Goal: Transaction & Acquisition: Purchase product/service

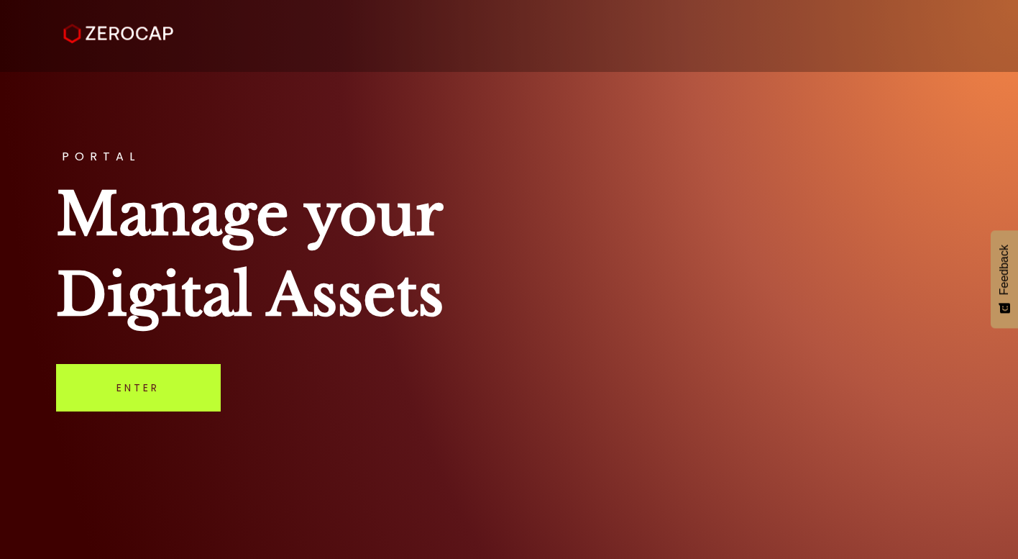
click at [174, 400] on link "Enter" at bounding box center [138, 387] width 165 height 47
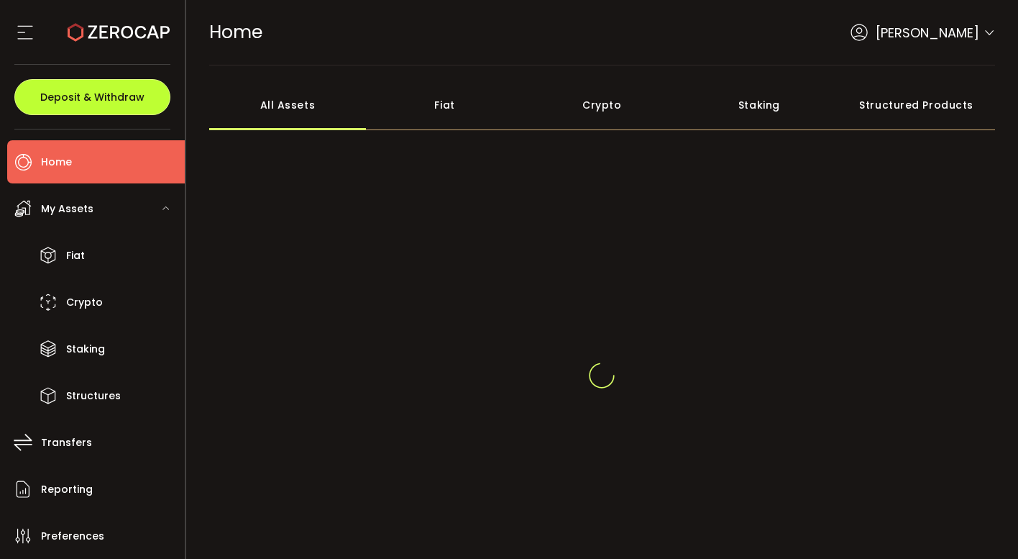
click at [134, 94] on span "Deposit & Withdraw" at bounding box center [92, 97] width 104 height 10
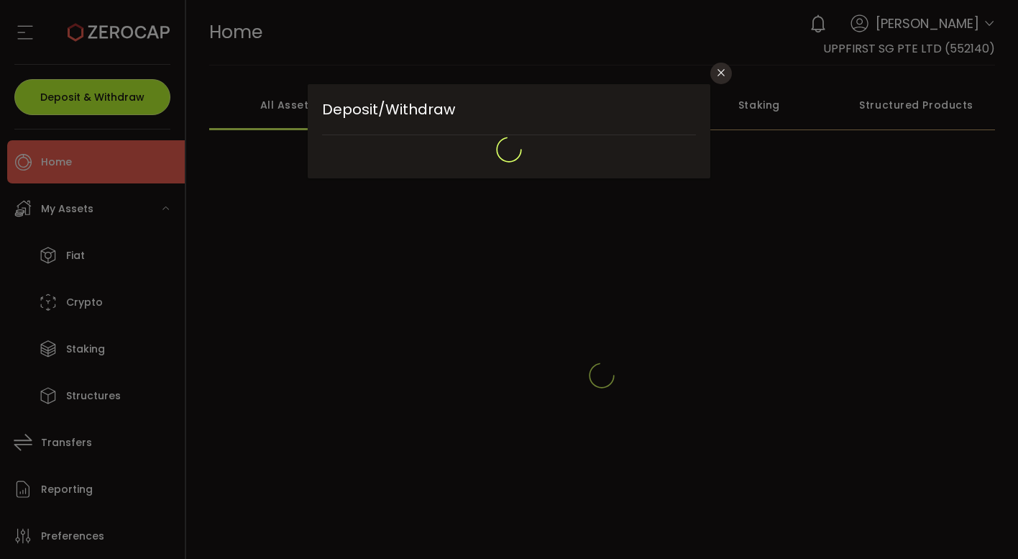
type input "**********"
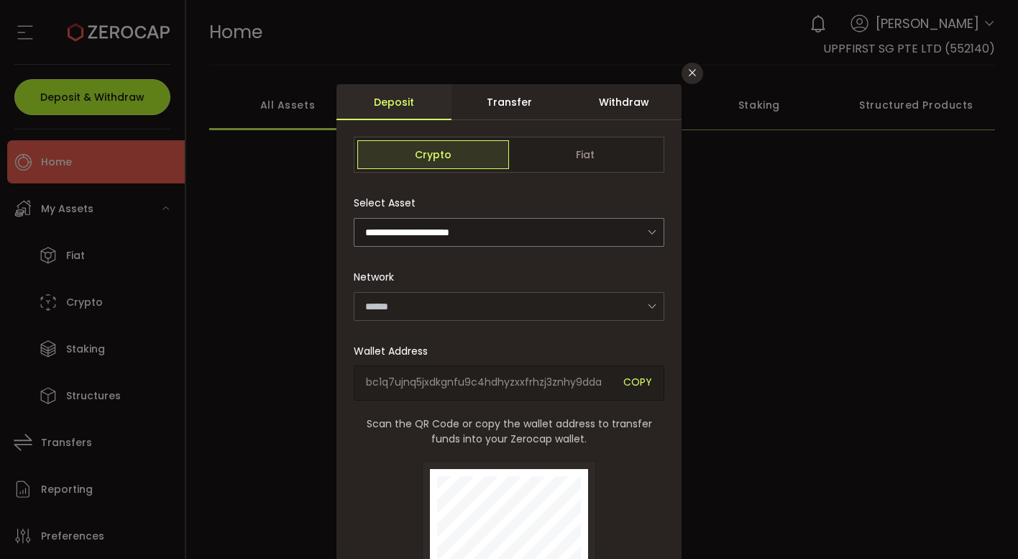
type input "*******"
click at [607, 104] on div "Withdraw" at bounding box center [623, 102] width 115 height 36
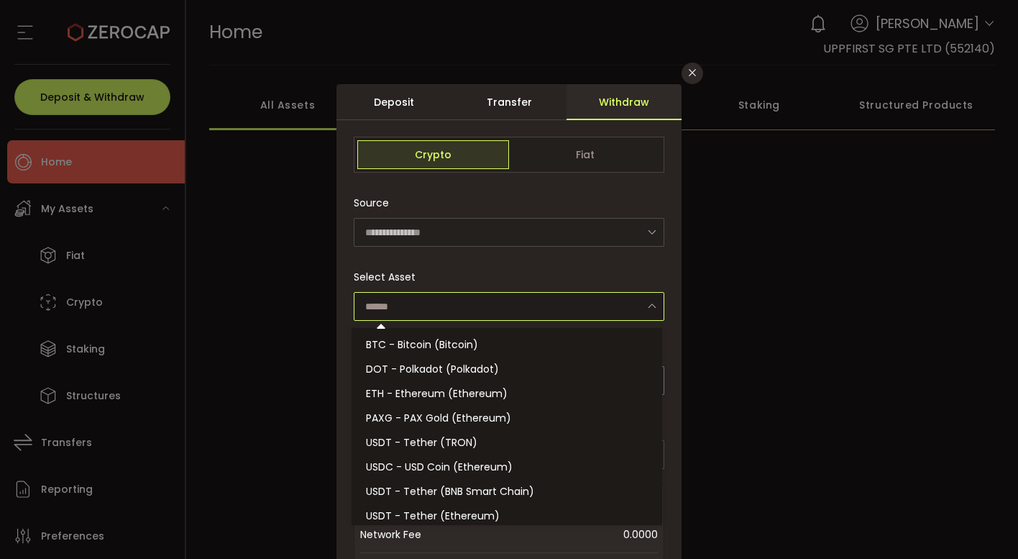
click at [463, 298] on input "dialog" at bounding box center [509, 306] width 311 height 29
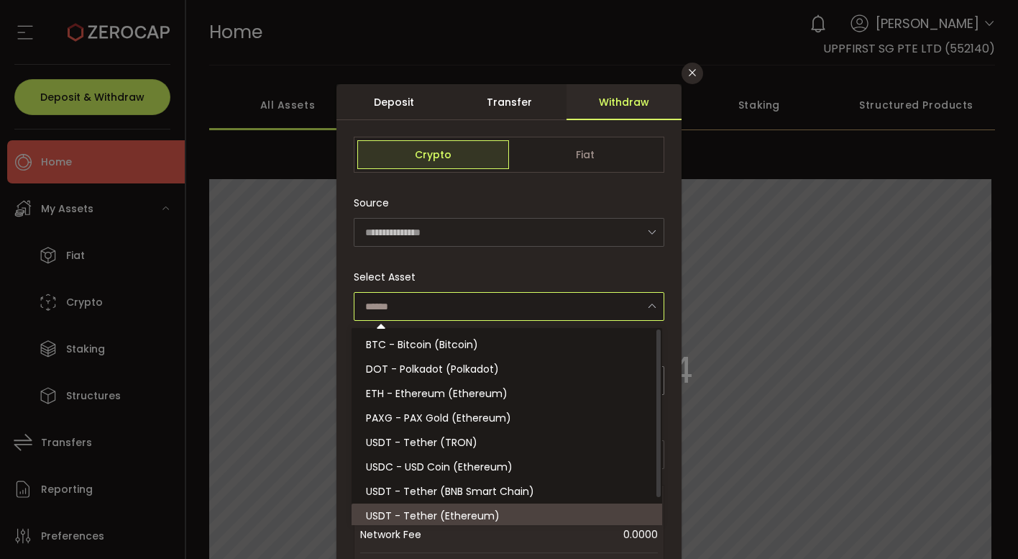
click at [469, 516] on span "USDT - Tether (Ethereum)" at bounding box center [433, 515] width 134 height 14
type input "**********"
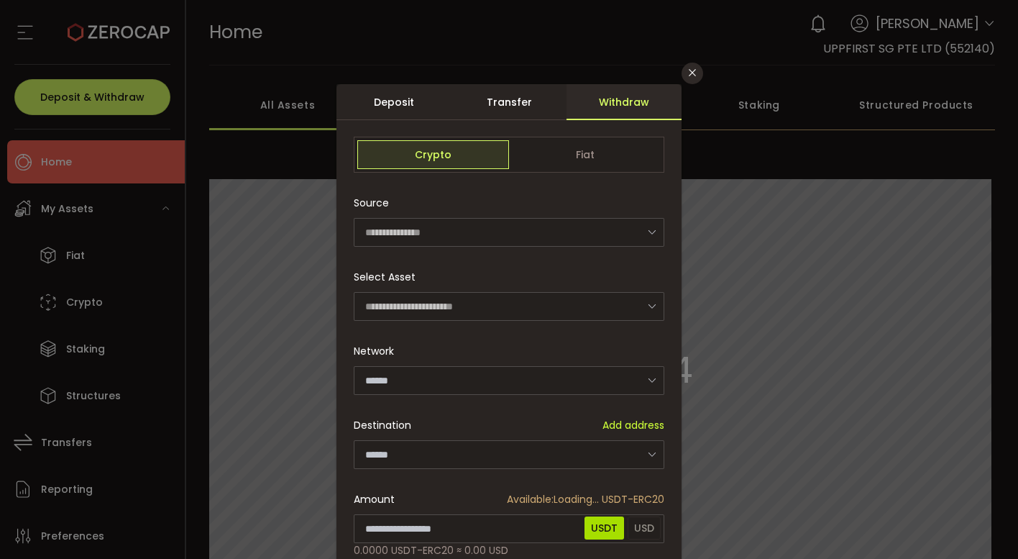
type input "********"
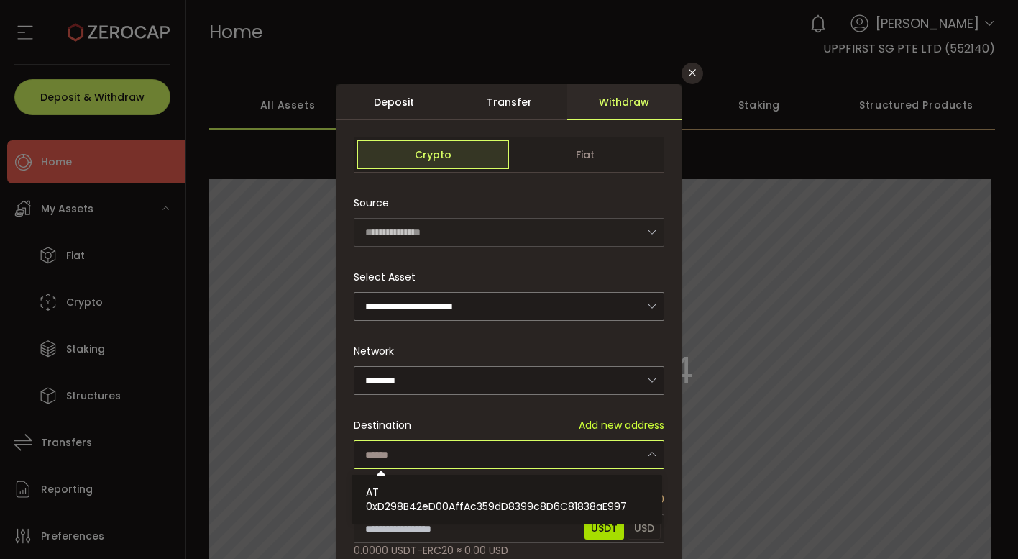
click at [439, 454] on input "dialog" at bounding box center [509, 454] width 311 height 29
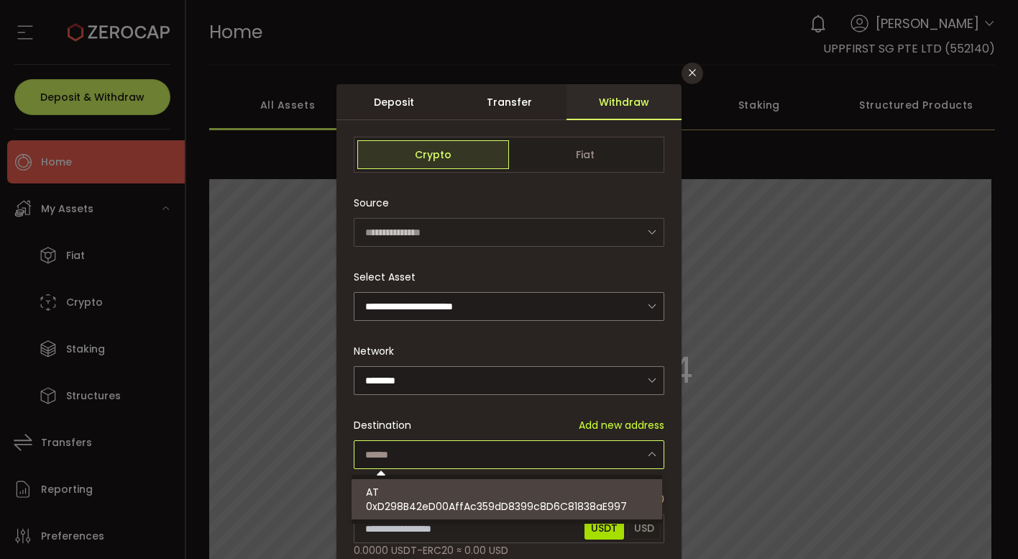
click at [441, 492] on div "AT 0xD298B42eD00AffAc359dD8399c8D6C81838aE997" at bounding box center [509, 499] width 286 height 40
type input "**********"
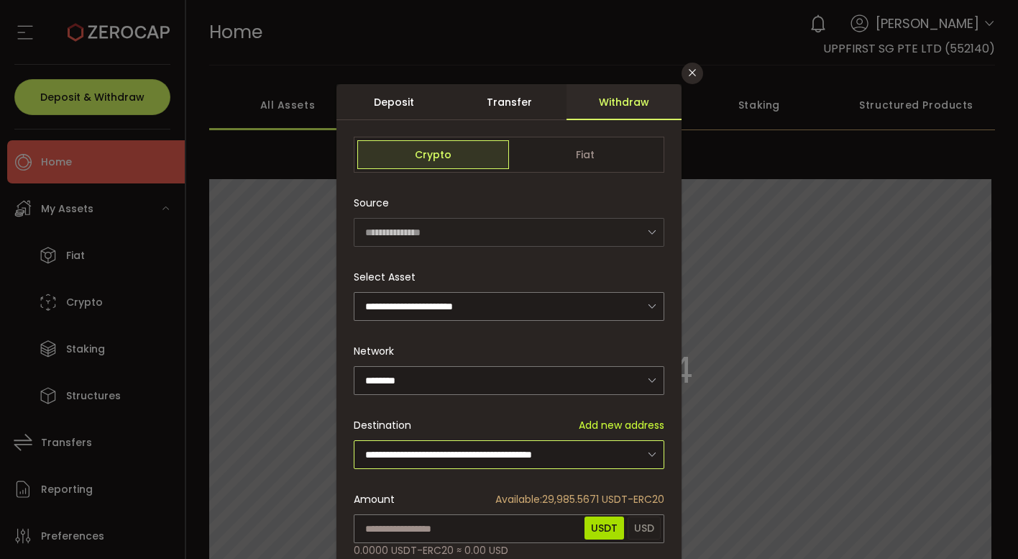
scroll to position [72, 0]
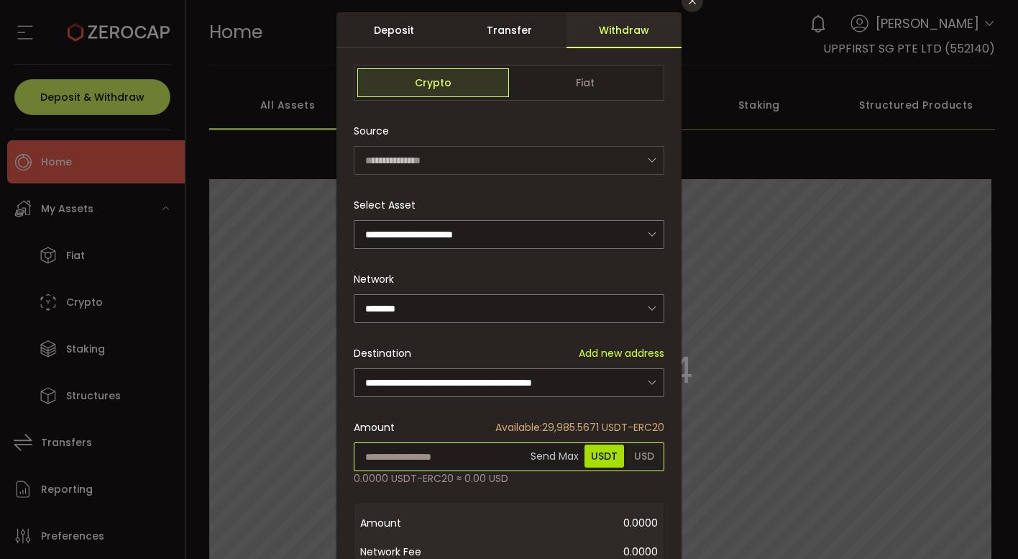
click at [433, 459] on input "dialog" at bounding box center [509, 456] width 311 height 29
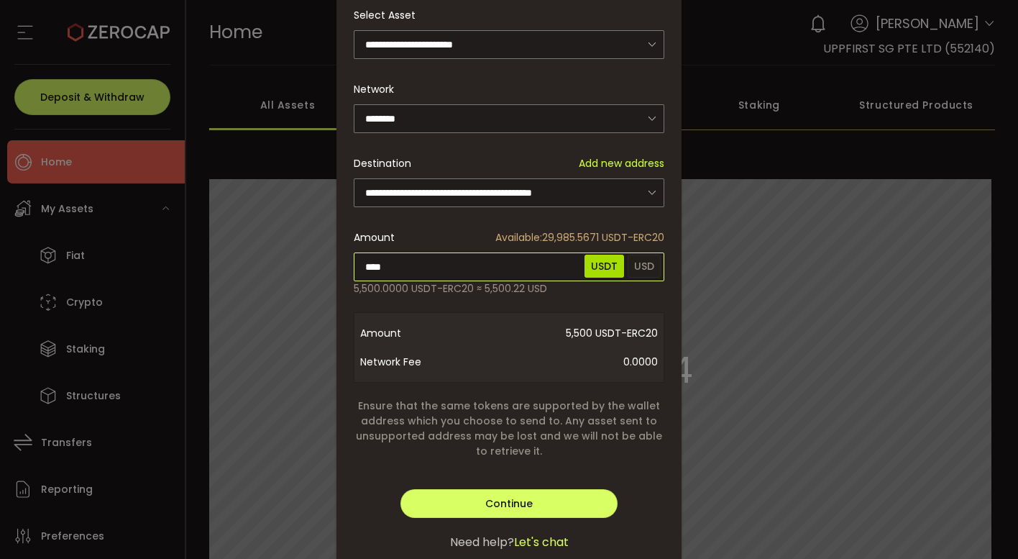
scroll to position [308, 0]
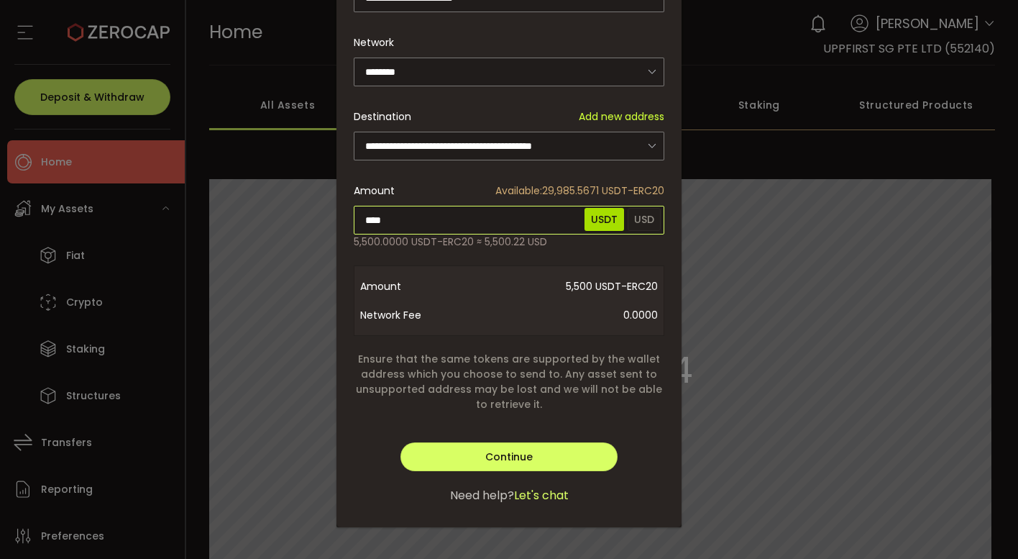
type input "****"
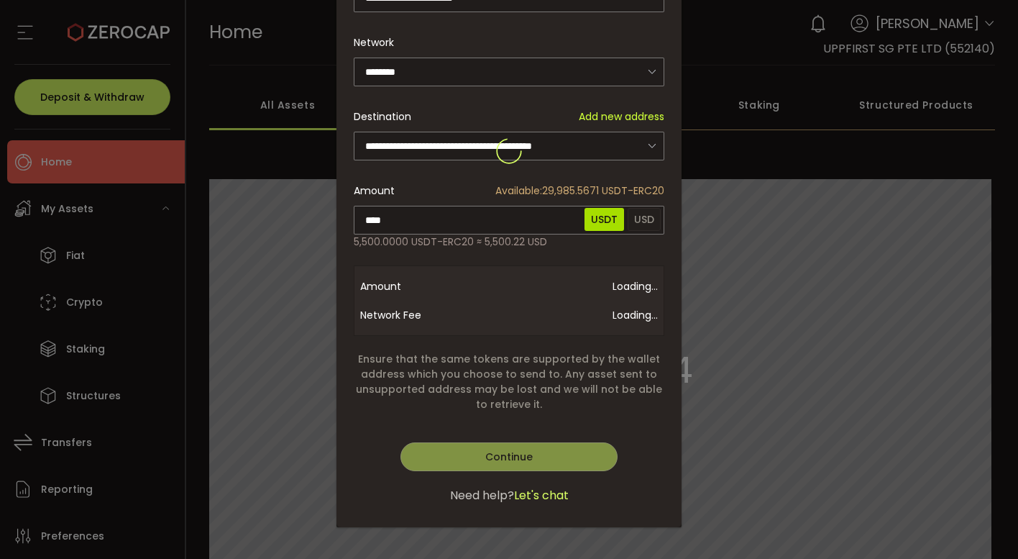
click at [555, 434] on div "**********" at bounding box center [508, 151] width 345 height 751
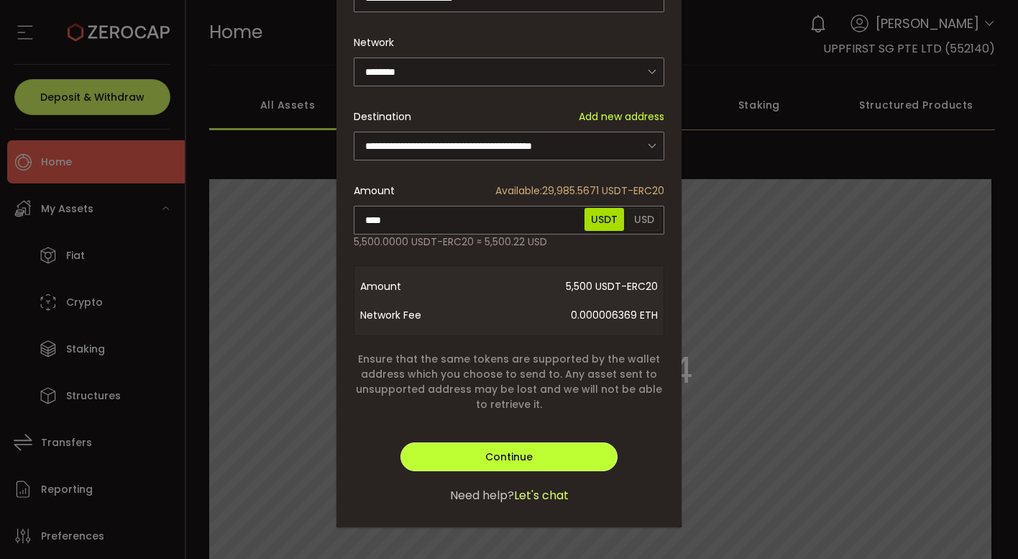
click at [551, 448] on button "Continue" at bounding box center [508, 456] width 217 height 29
click at [537, 446] on button "Verify" at bounding box center [508, 456] width 217 height 29
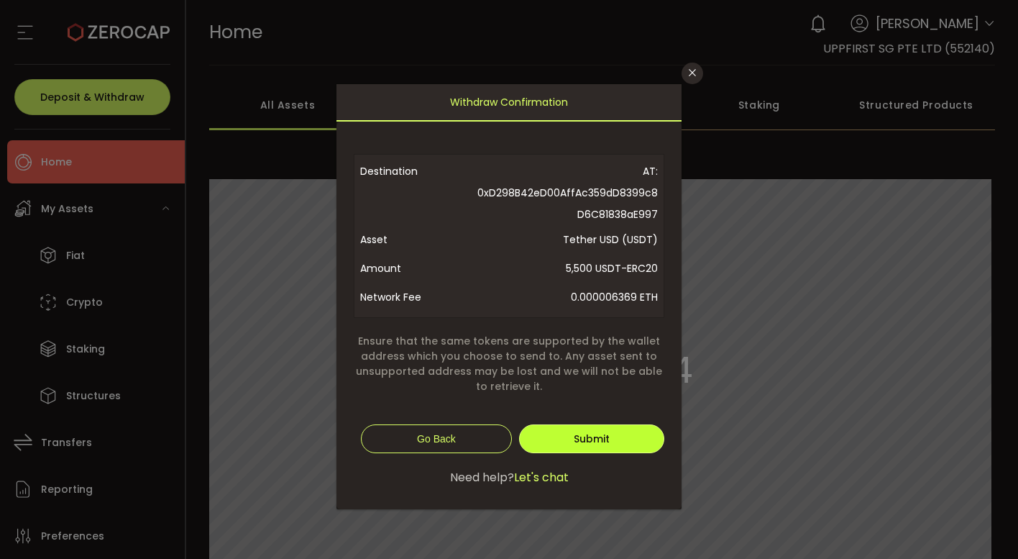
click at [566, 431] on button "Submit" at bounding box center [591, 438] width 145 height 29
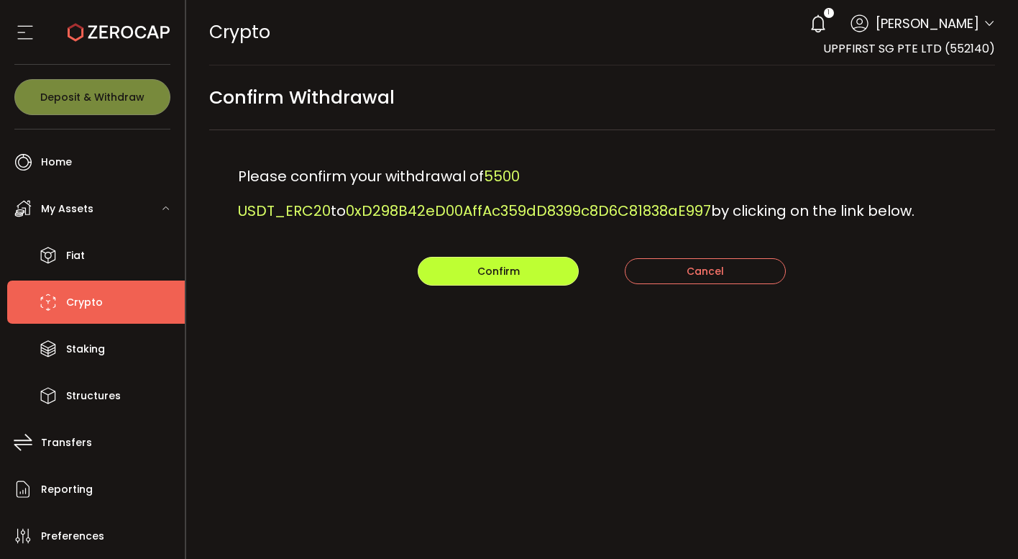
click at [501, 265] on span "Confirm" at bounding box center [498, 271] width 42 height 14
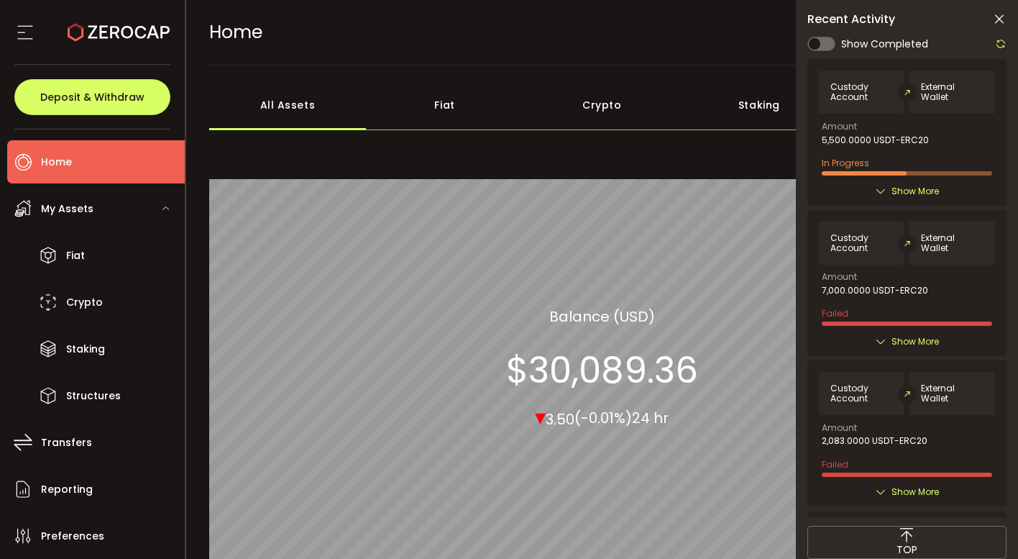
click at [891, 188] on span "Show More" at bounding box center [914, 191] width 47 height 14
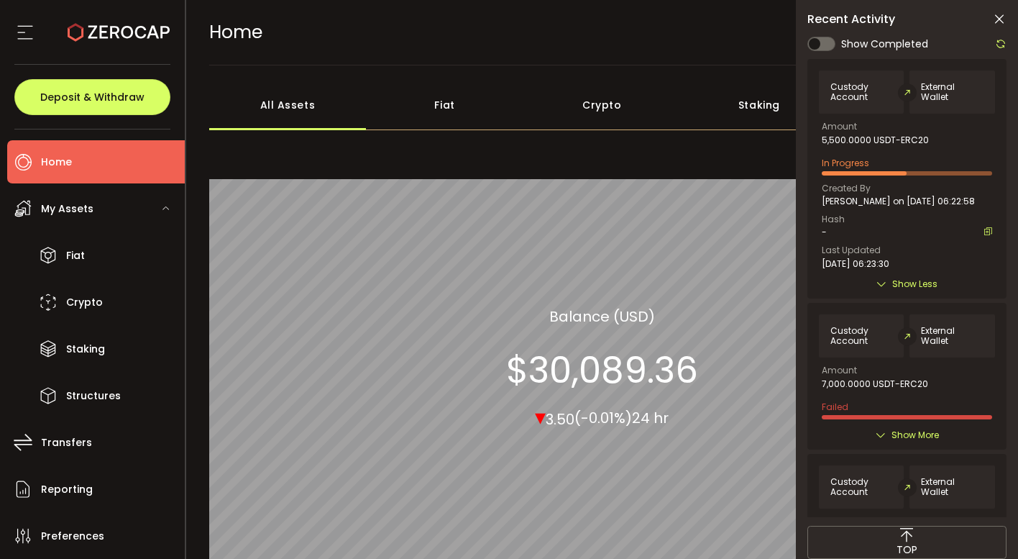
click at [1001, 45] on icon at bounding box center [1001, 44] width 12 height 12
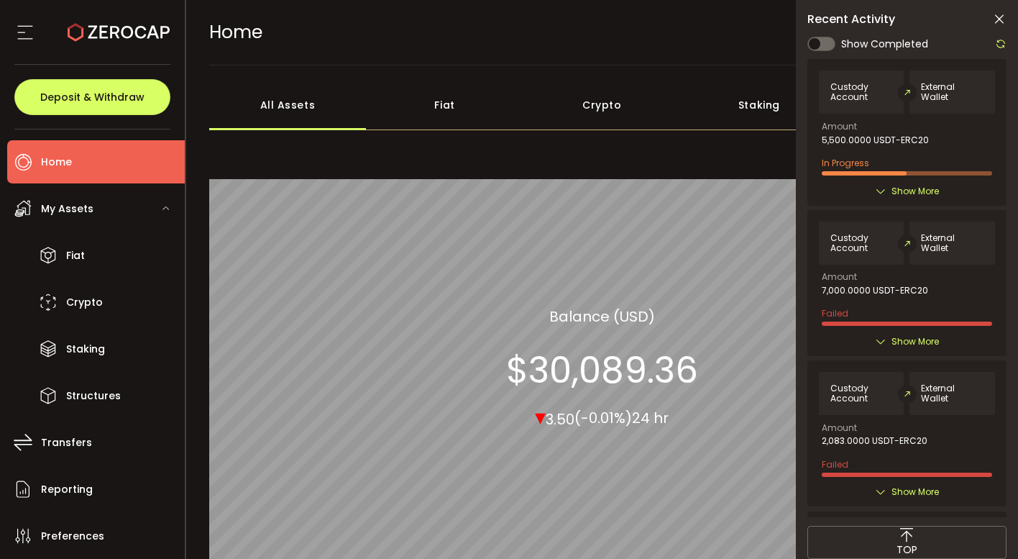
click at [909, 184] on span "Show More" at bounding box center [914, 191] width 47 height 14
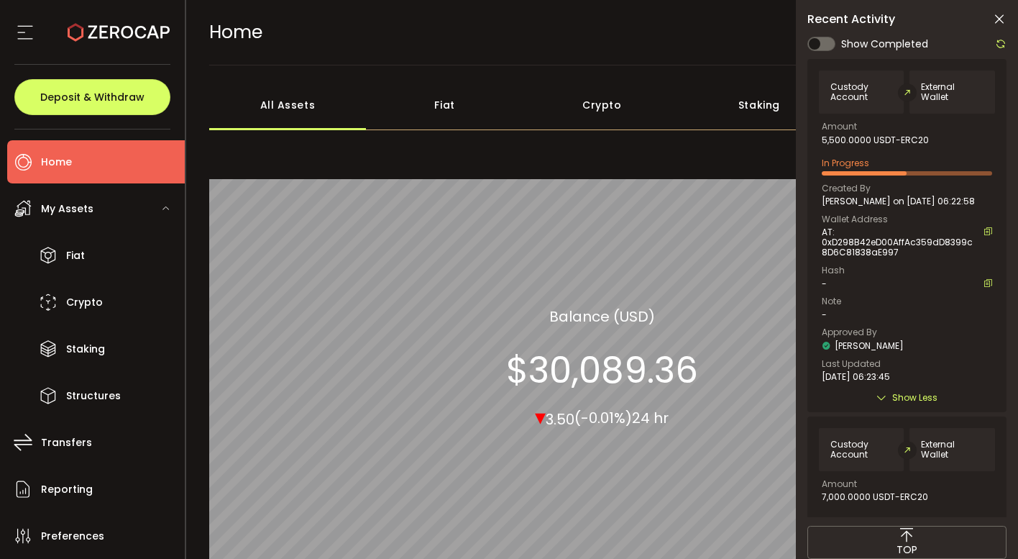
click at [1001, 45] on icon at bounding box center [1001, 44] width 12 height 12
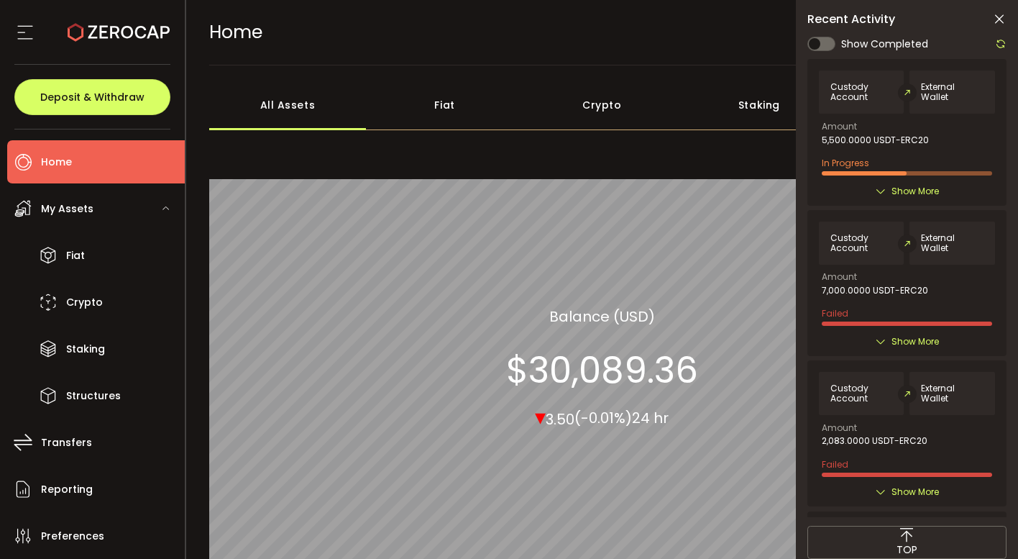
click at [1000, 19] on icon at bounding box center [999, 19] width 14 height 14
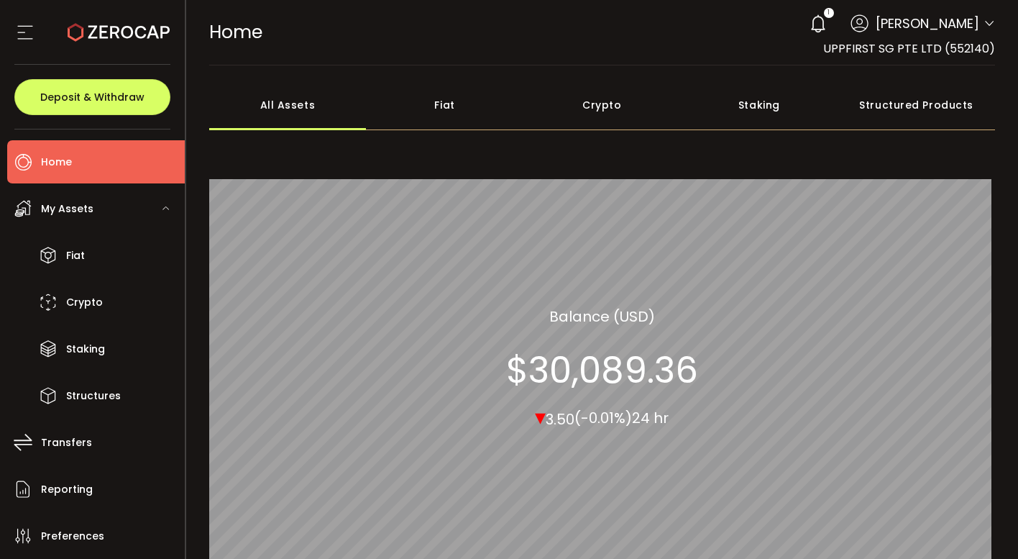
click at [1000, 19] on header "PDF is being processed and will download to your computer HOME Buy Power $0.00 …" at bounding box center [602, 32] width 832 height 65
click at [991, 19] on header "PDF is being processed and will download to your computer HOME Buy Power $0.00 …" at bounding box center [602, 32] width 832 height 65
click at [990, 21] on icon at bounding box center [989, 24] width 12 height 12
click at [988, 24] on icon at bounding box center [989, 24] width 12 height 12
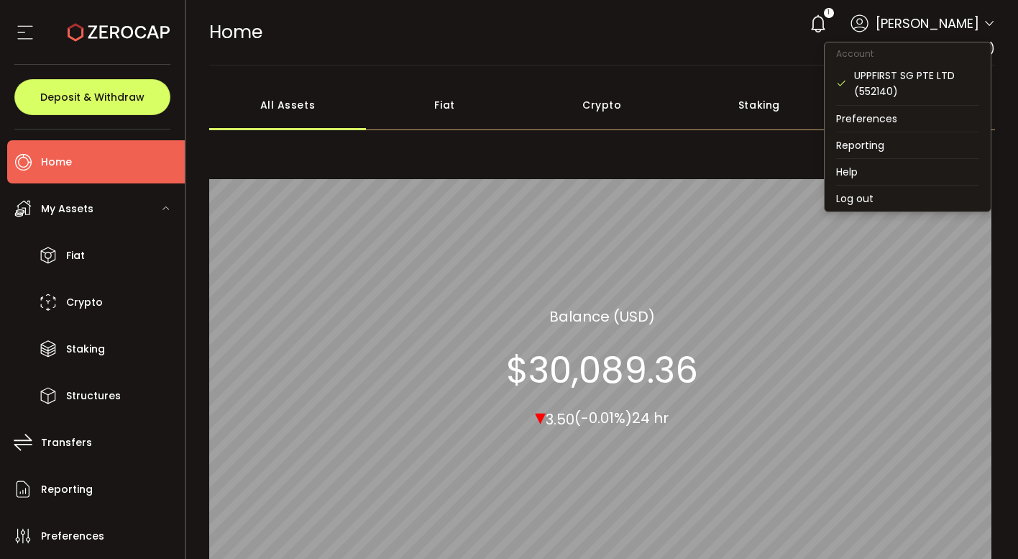
click at [873, 4] on div "HOME Buy Power $0.00 USD Home Home Your verification is pending 1 Edward Diner …" at bounding box center [602, 32] width 786 height 65
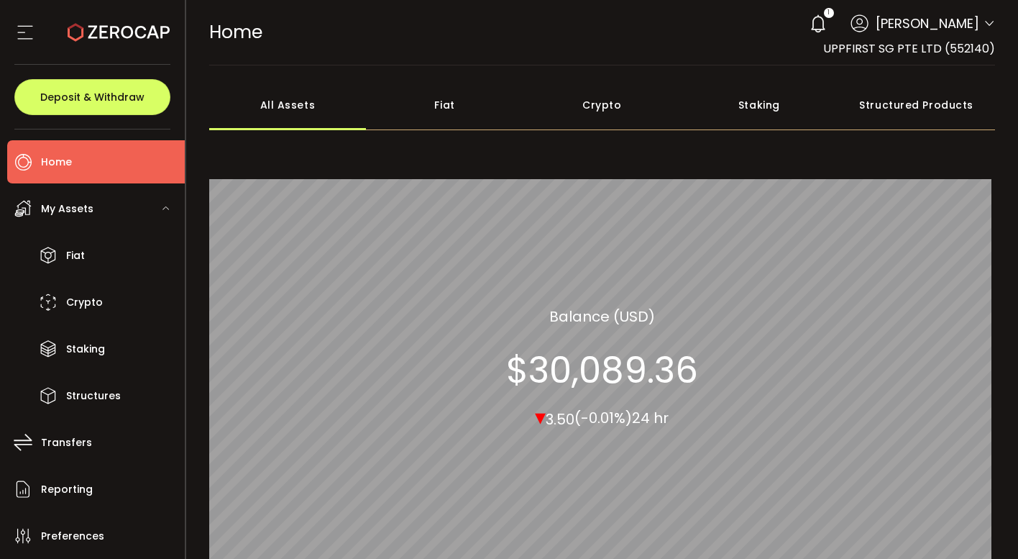
click at [828, 19] on icon at bounding box center [818, 24] width 20 height 20
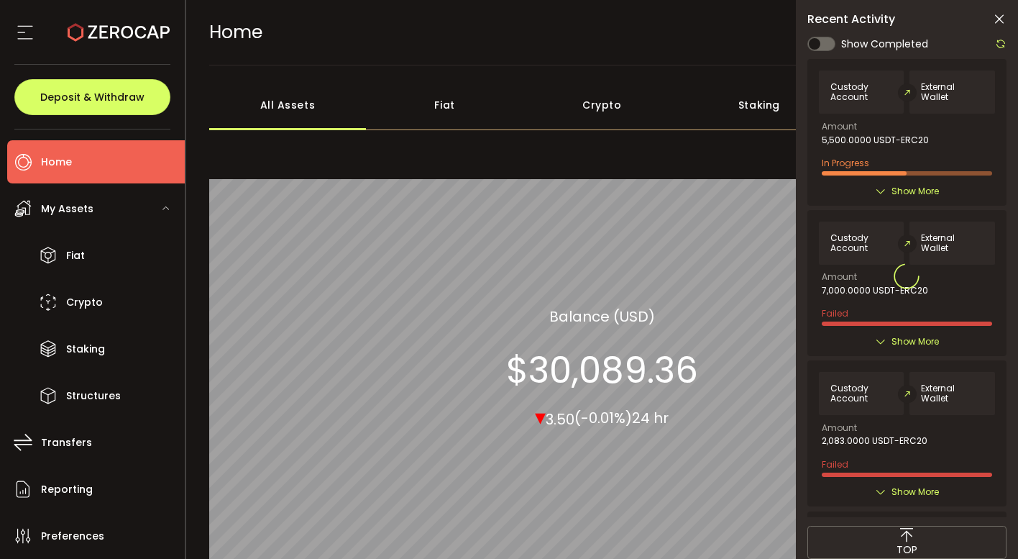
click at [922, 195] on div at bounding box center [906, 276] width 199 height 482
click at [922, 189] on div at bounding box center [906, 276] width 199 height 482
click at [922, 189] on span "Show More" at bounding box center [914, 191] width 47 height 14
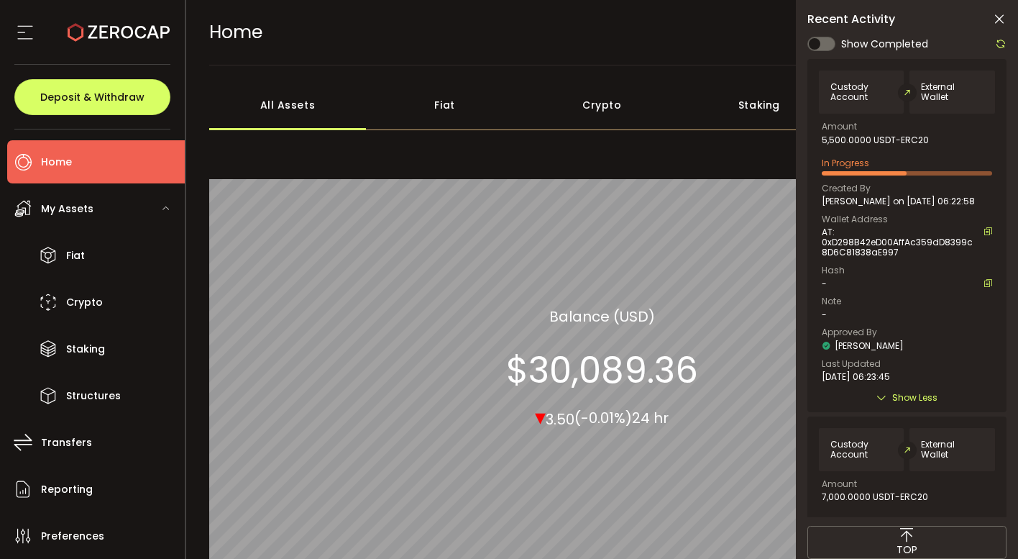
click at [1001, 45] on icon at bounding box center [1001, 44] width 12 height 12
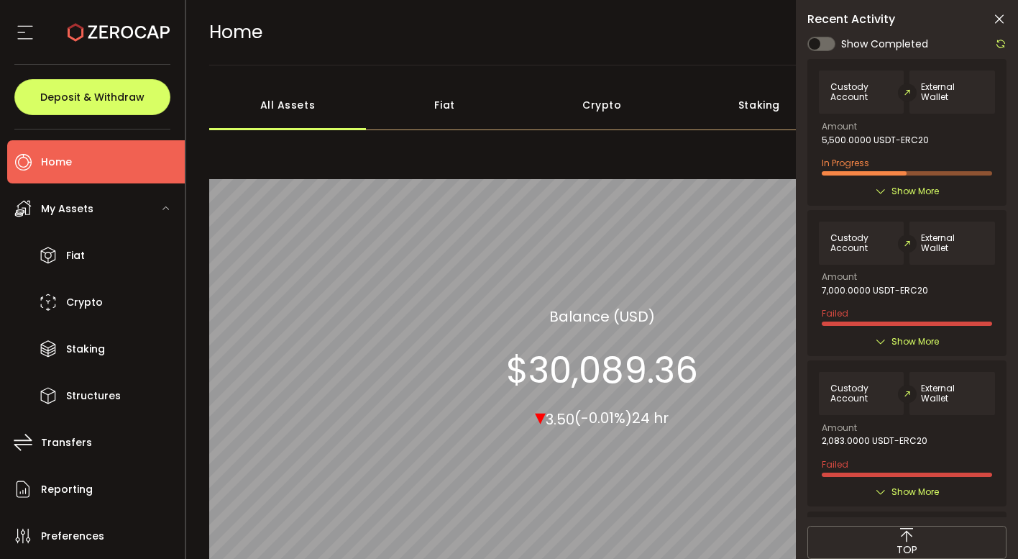
click at [929, 193] on span "Show More" at bounding box center [914, 191] width 47 height 14
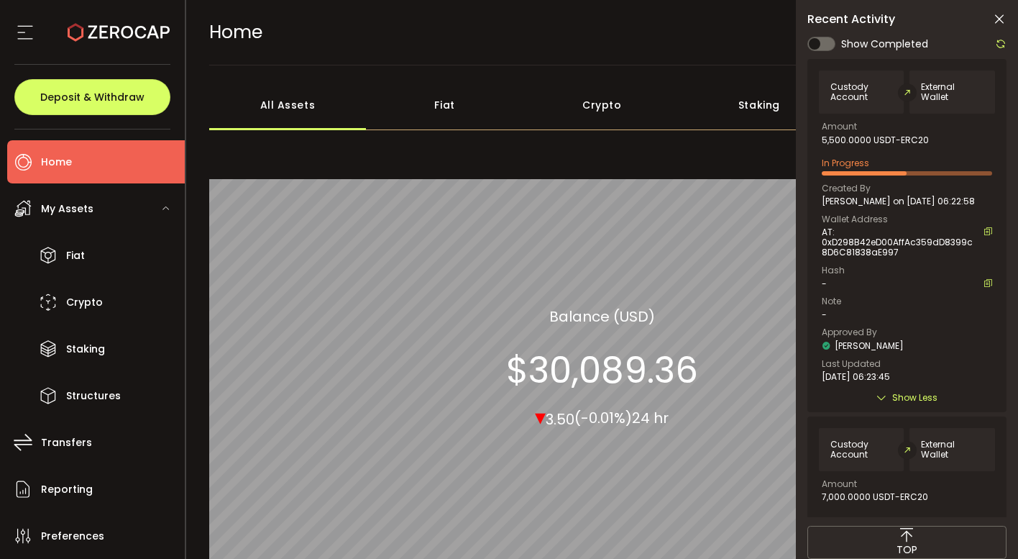
click at [669, 426] on span "24 hr" at bounding box center [650, 418] width 37 height 20
click at [994, 40] on div at bounding box center [997, 44] width 19 height 18
click at [997, 40] on icon at bounding box center [1001, 44] width 12 height 12
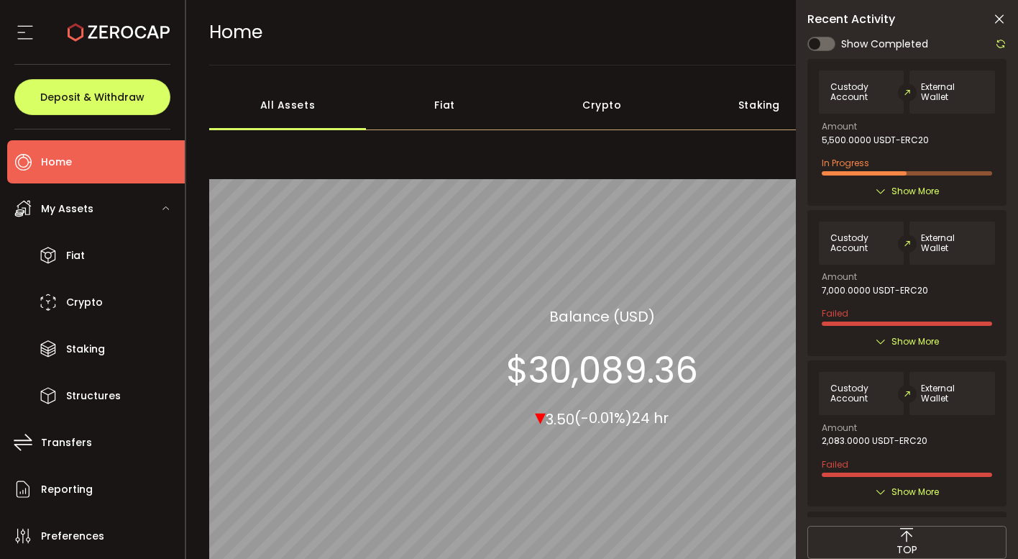
click at [930, 188] on span "Show More" at bounding box center [914, 191] width 47 height 14
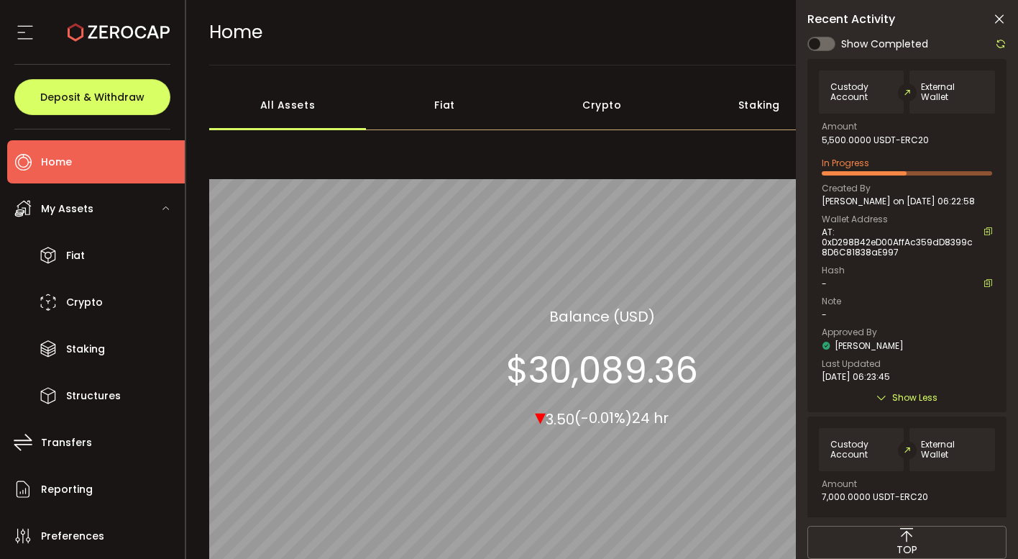
click at [1003, 19] on icon at bounding box center [999, 19] width 14 height 14
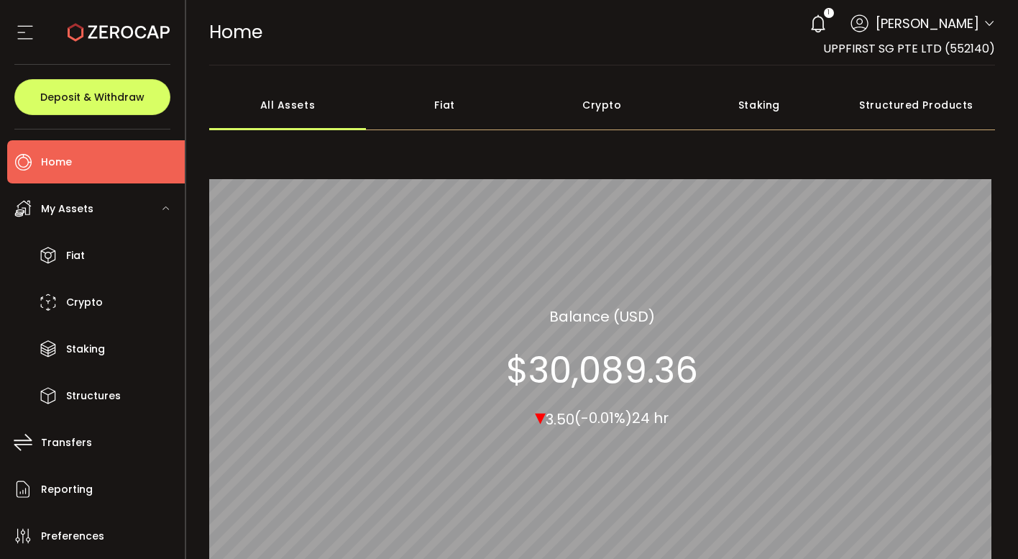
click at [825, 21] on use at bounding box center [818, 23] width 14 height 18
click at [0, 0] on span "Recent Activity" at bounding box center [0, 0] width 0 height 0
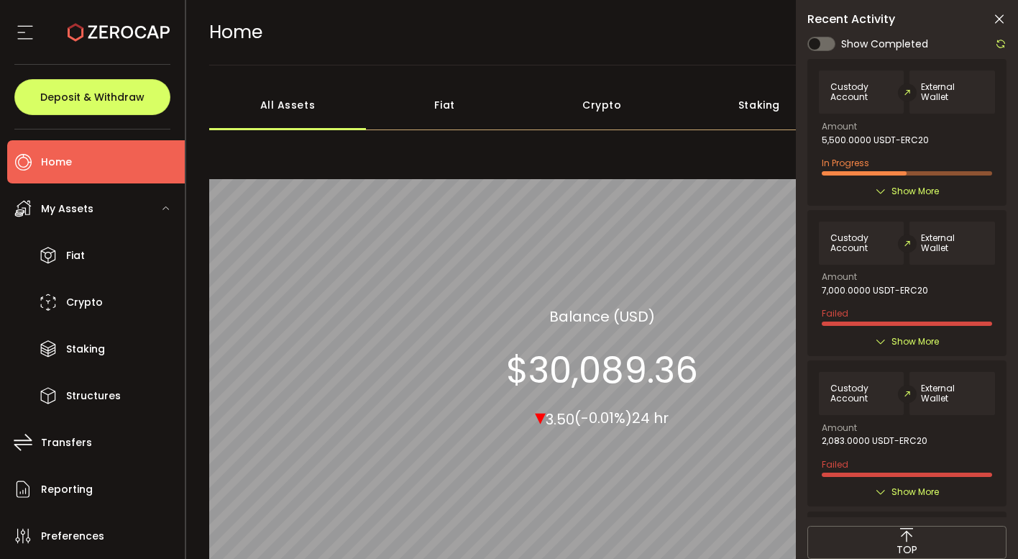
click at [910, 190] on span "Show More" at bounding box center [914, 191] width 47 height 14
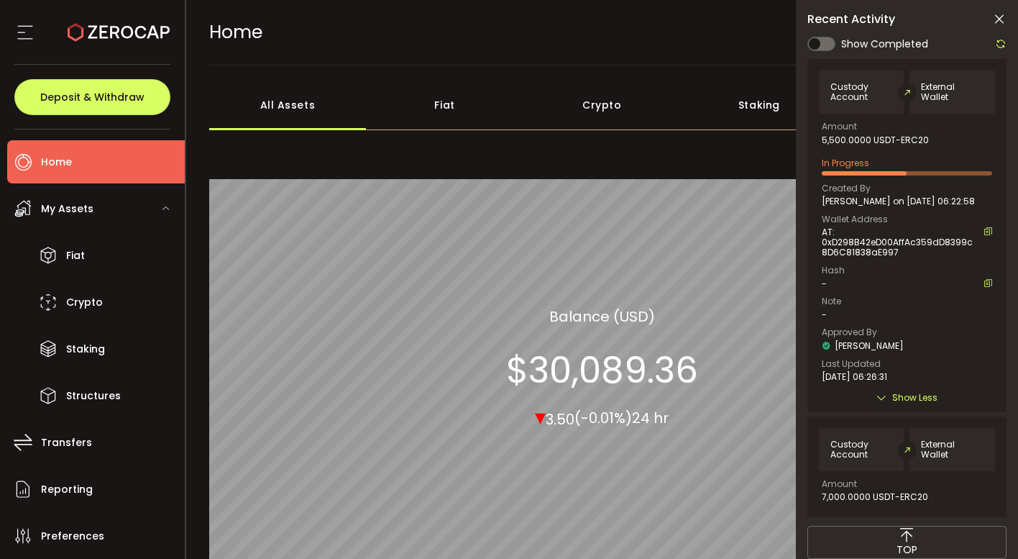
click at [997, 42] on icon at bounding box center [1001, 44] width 12 height 12
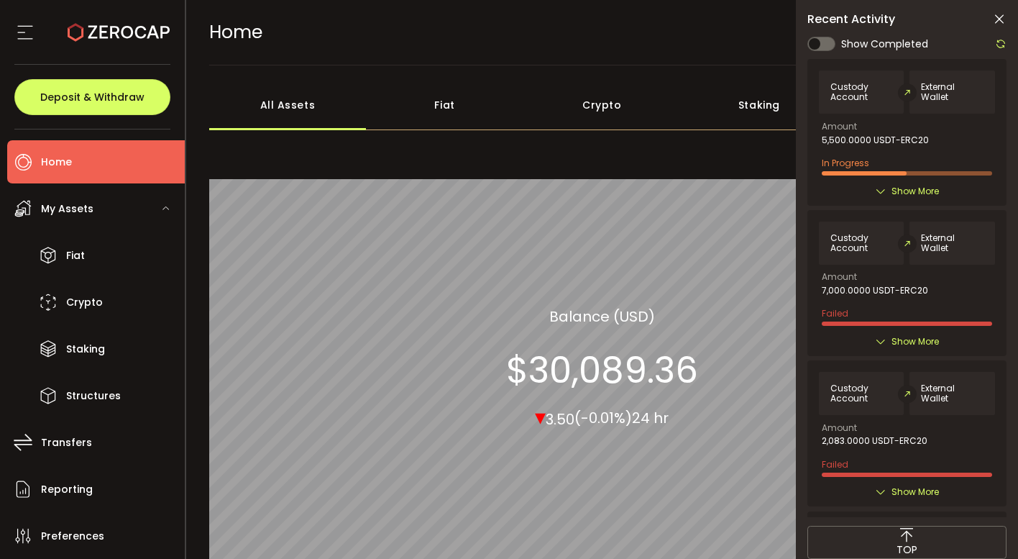
click at [997, 42] on icon at bounding box center [1001, 44] width 12 height 12
click at [909, 188] on span "Show More" at bounding box center [914, 191] width 47 height 14
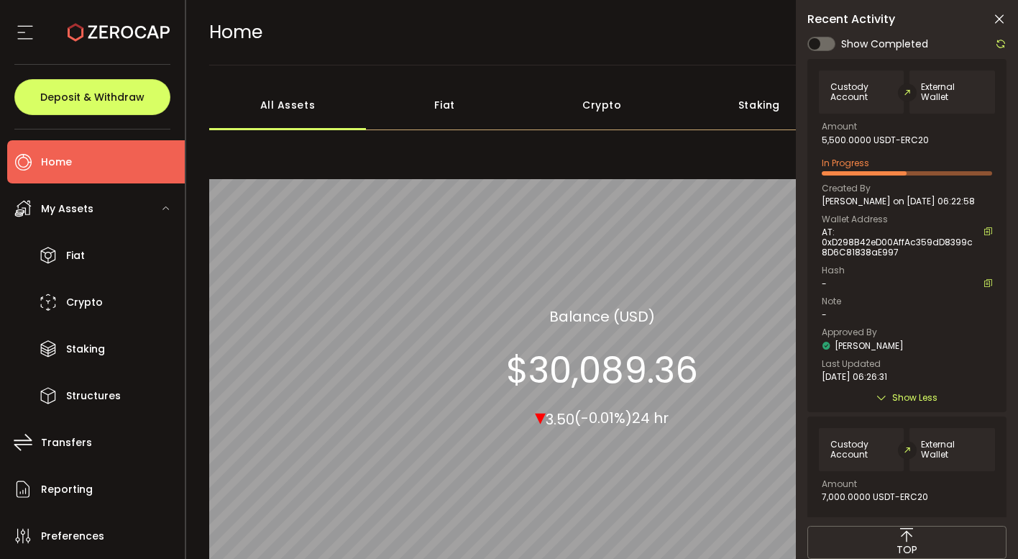
click at [850, 201] on span "Edward Diner on 2025-10-06 06:22:58" at bounding box center [898, 201] width 153 height 10
click at [1001, 31] on div "Recent Activity Show Completed Custody Account External Wallet Amount 5,500.000…" at bounding box center [907, 307] width 222 height 615
click at [1001, 42] on icon at bounding box center [1001, 44] width 12 height 12
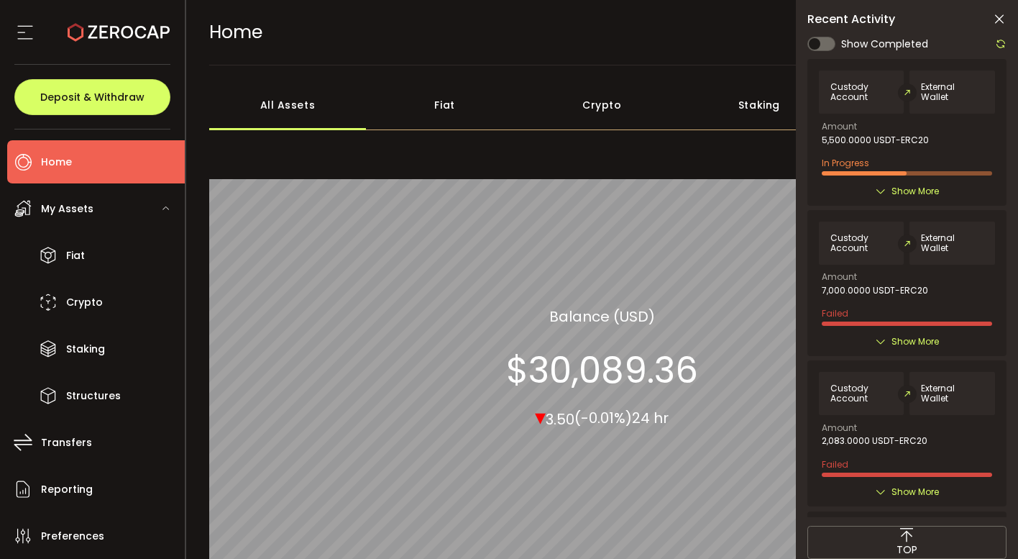
click at [888, 201] on div "Custody Account External Wallet Amount 5,500.0000 USDT-ERC20 In Progress Create…" at bounding box center [906, 132] width 199 height 146
click at [891, 185] on span "Show More" at bounding box center [914, 191] width 47 height 14
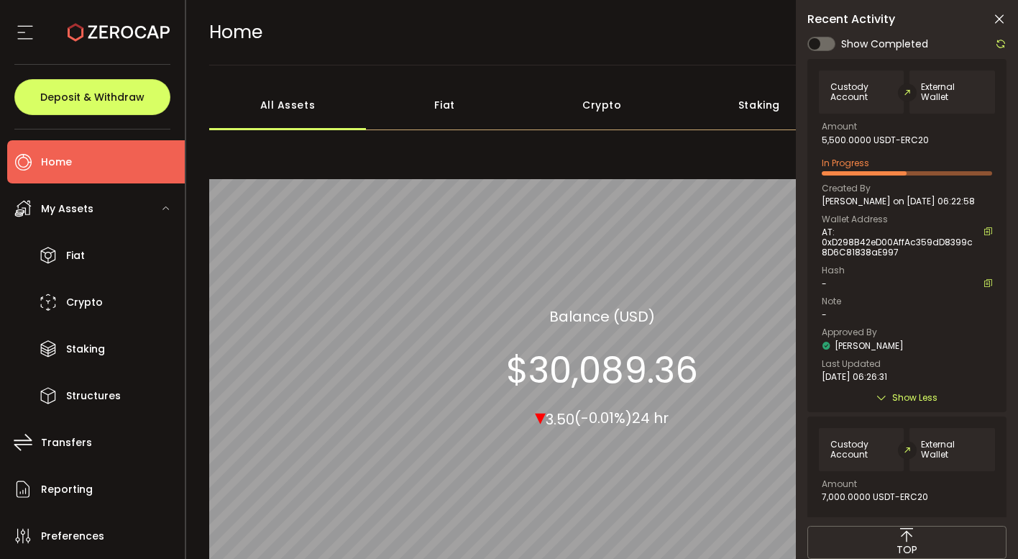
click at [901, 391] on span "Show Less" at bounding box center [914, 397] width 45 height 14
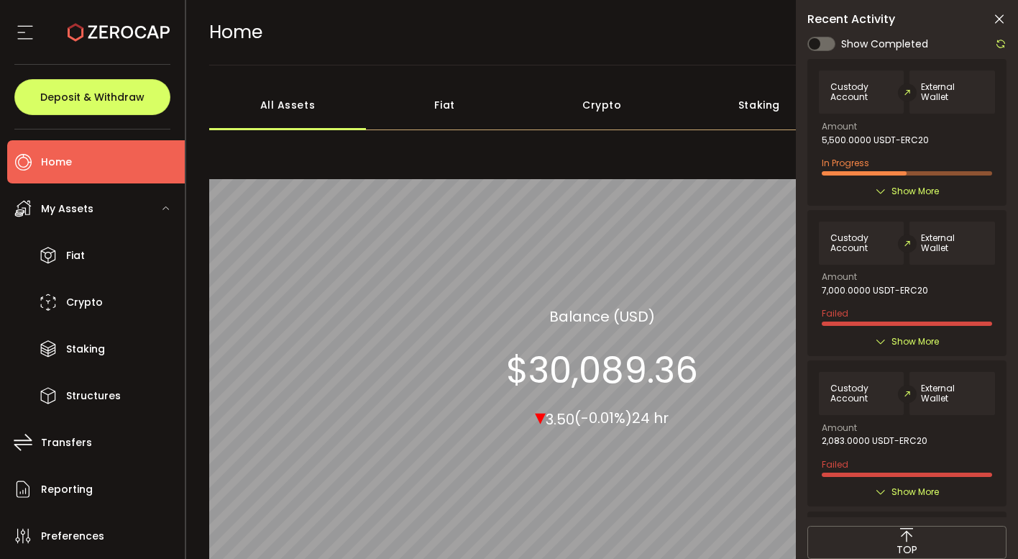
click at [904, 190] on span "Show More" at bounding box center [914, 191] width 47 height 14
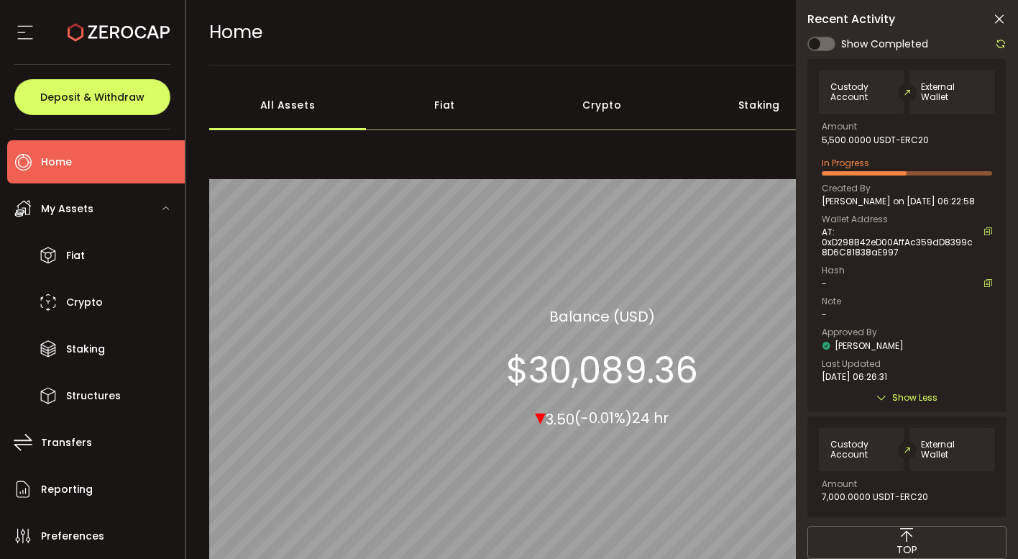
click at [1000, 43] on icon at bounding box center [1001, 44] width 12 height 12
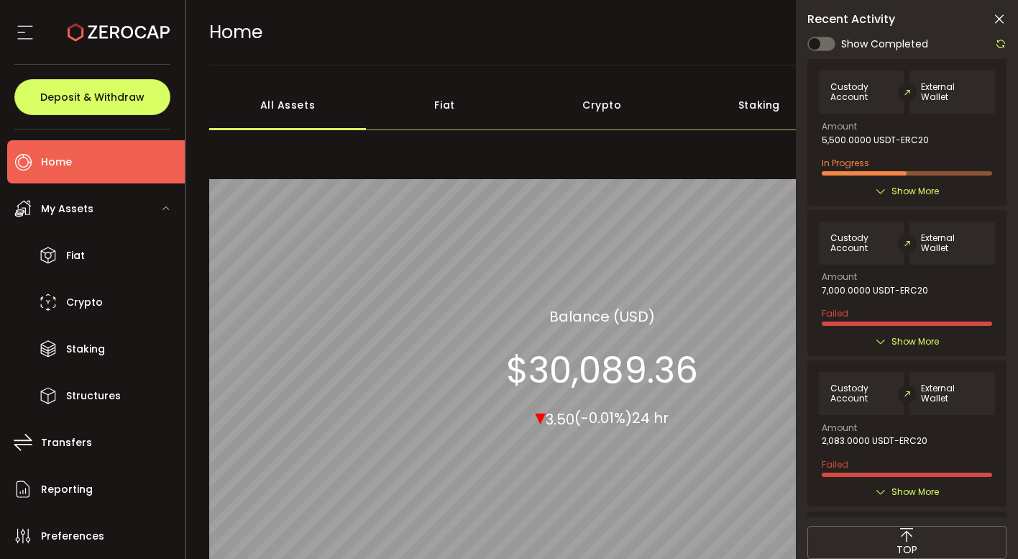
click at [901, 193] on span "Show More" at bounding box center [914, 191] width 47 height 14
click at [0, 0] on div "Created By Edward Diner on 2025-10-06 06:22:58" at bounding box center [0, 0] width 0 height 0
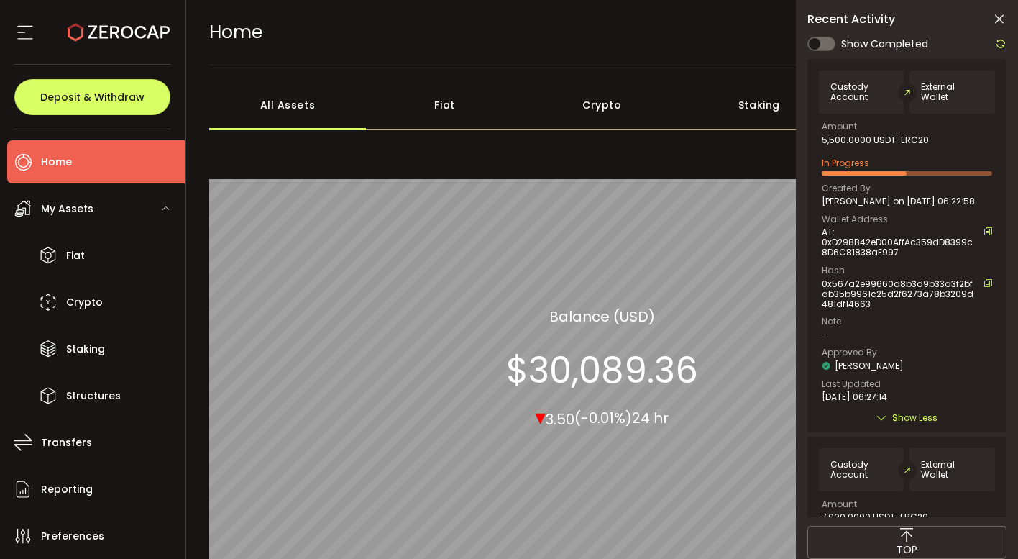
click at [907, 260] on div "Created By Edward Diner on 2025-10-06 06:22:58 Wallet Address AT: 0xD298B42eD00…" at bounding box center [907, 293] width 170 height 219
click at [1001, 35] on div at bounding box center [997, 44] width 19 height 18
click at [1001, 40] on icon at bounding box center [1001, 44] width 12 height 12
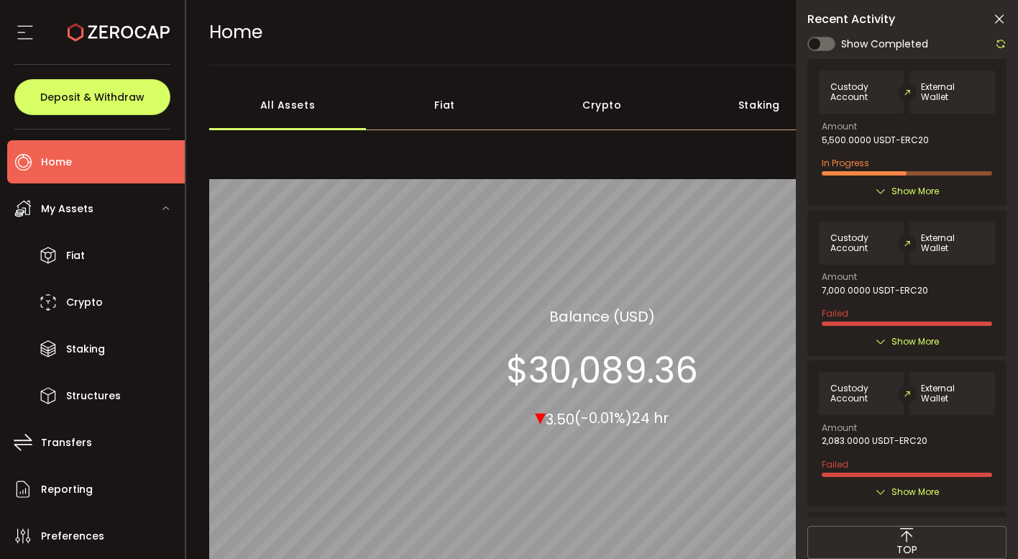
click at [907, 192] on span "Show More" at bounding box center [914, 191] width 47 height 14
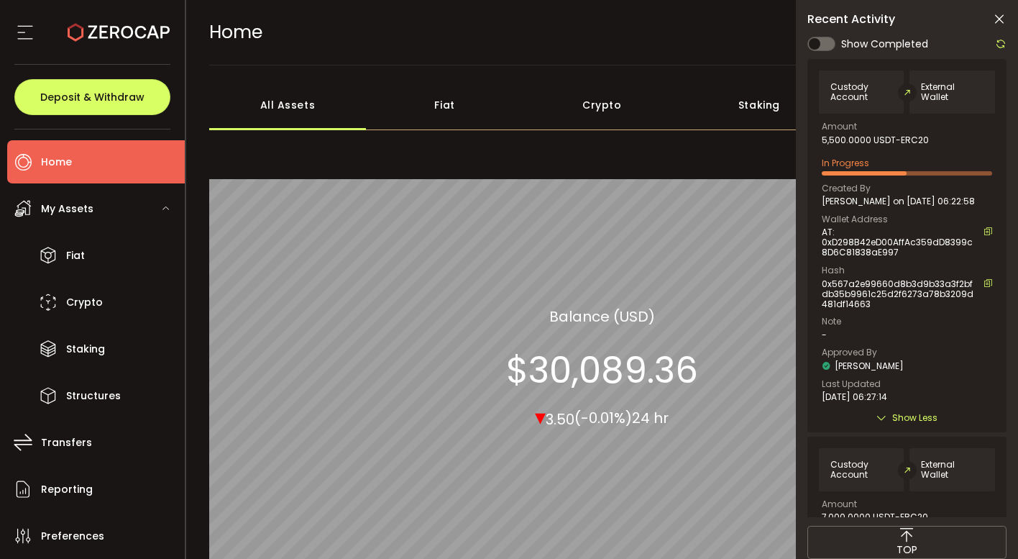
click at [988, 281] on div "Custody Account External Wallet Amount 5,500.0000 USDT-ERC20 In Progress Create…" at bounding box center [906, 245] width 199 height 373
click at [983, 283] on icon at bounding box center [987, 283] width 9 height 9
click at [1003, 44] on icon at bounding box center [1001, 44] width 12 height 12
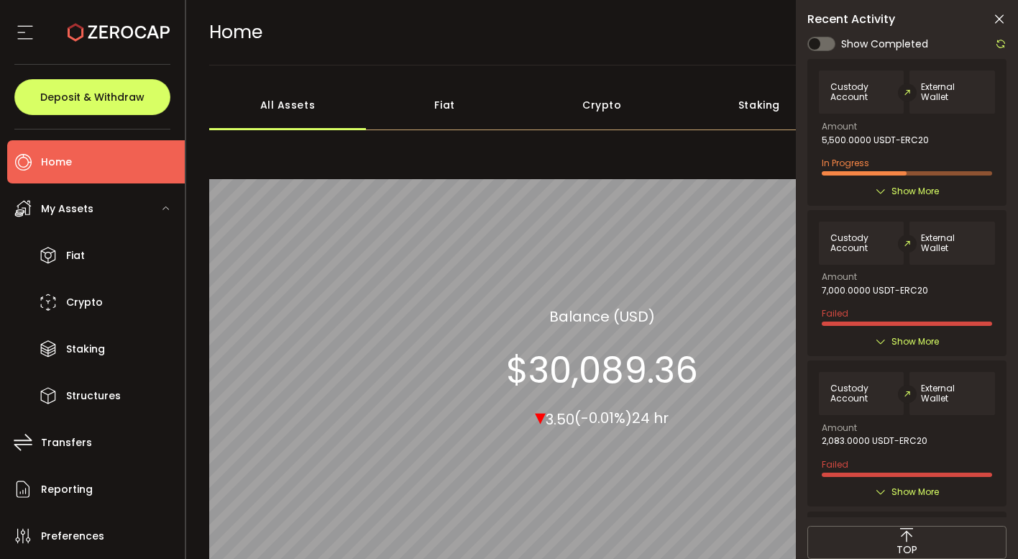
click at [1001, 44] on icon at bounding box center [1001, 44] width 12 height 12
click at [909, 188] on span "Show More" at bounding box center [914, 191] width 47 height 14
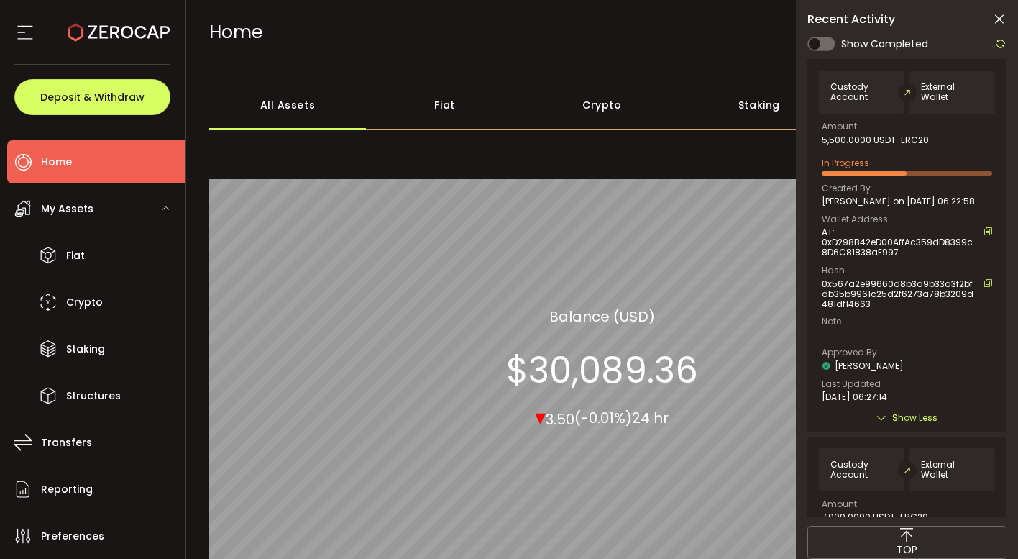
click at [887, 290] on span "0x567a2e99660d8b3d9b33a3f2bfdb35b9961c25d2f6273a78b3209d481df14663" at bounding box center [899, 294] width 155 height 30
click at [1006, 49] on div "Recent Activity Show Completed Custody Account External Wallet Amount 5,500.000…" at bounding box center [907, 307] width 222 height 615
click at [1004, 48] on icon at bounding box center [1001, 44] width 12 height 12
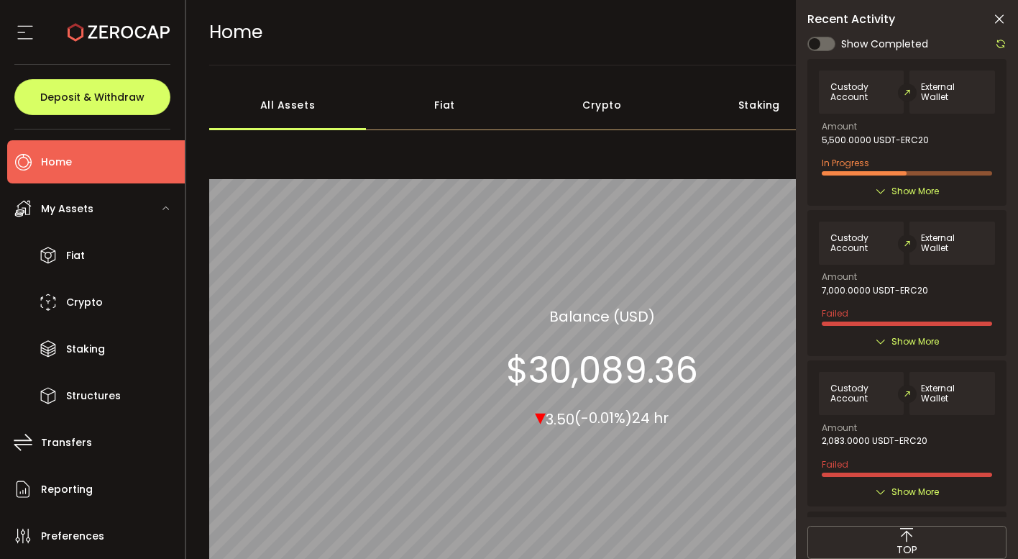
click at [893, 188] on span "Show More" at bounding box center [914, 191] width 47 height 14
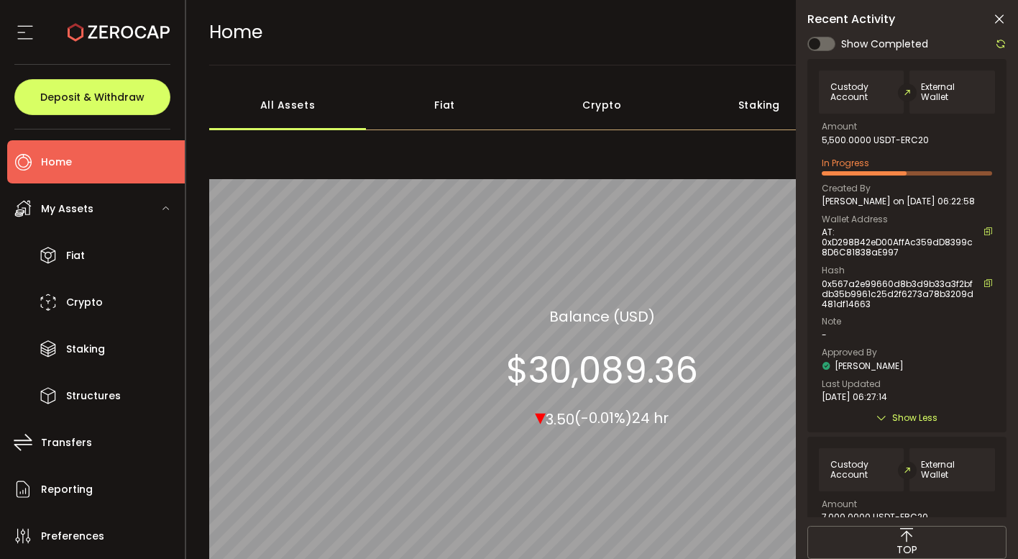
click at [1001, 44] on icon at bounding box center [1001, 44] width 12 height 12
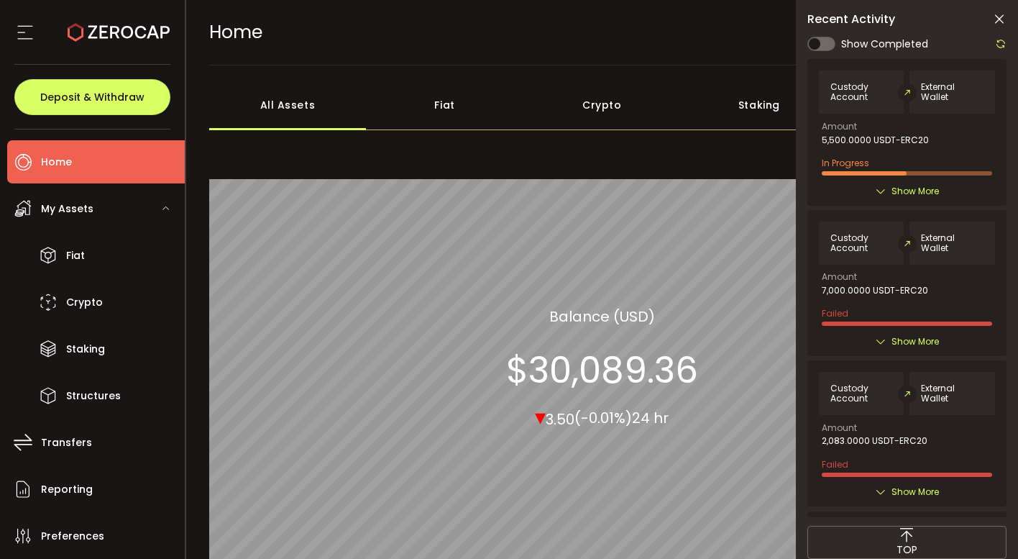
click at [896, 188] on span "Show More" at bounding box center [914, 191] width 47 height 14
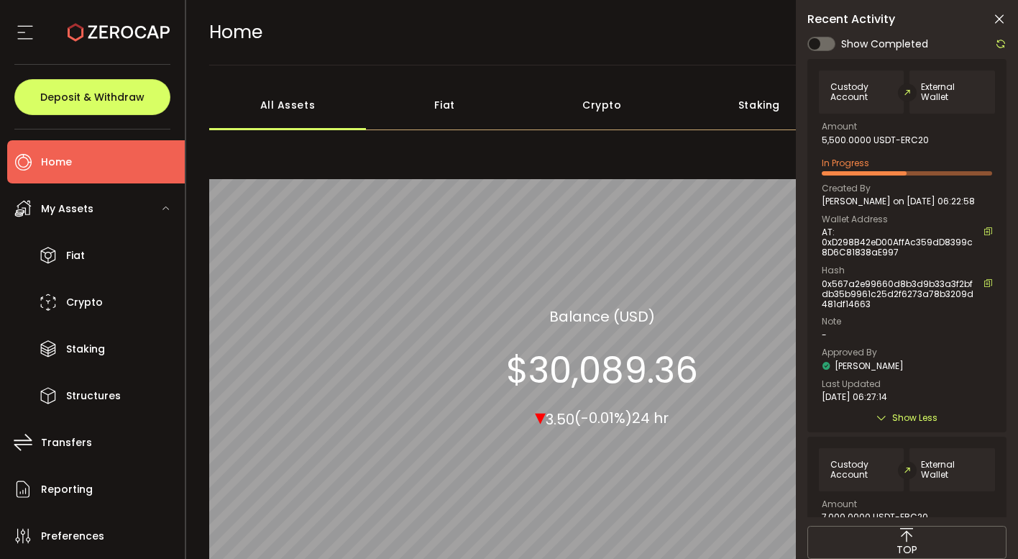
click at [992, 43] on div at bounding box center [997, 44] width 19 height 18
click at [998, 41] on icon at bounding box center [1001, 44] width 12 height 12
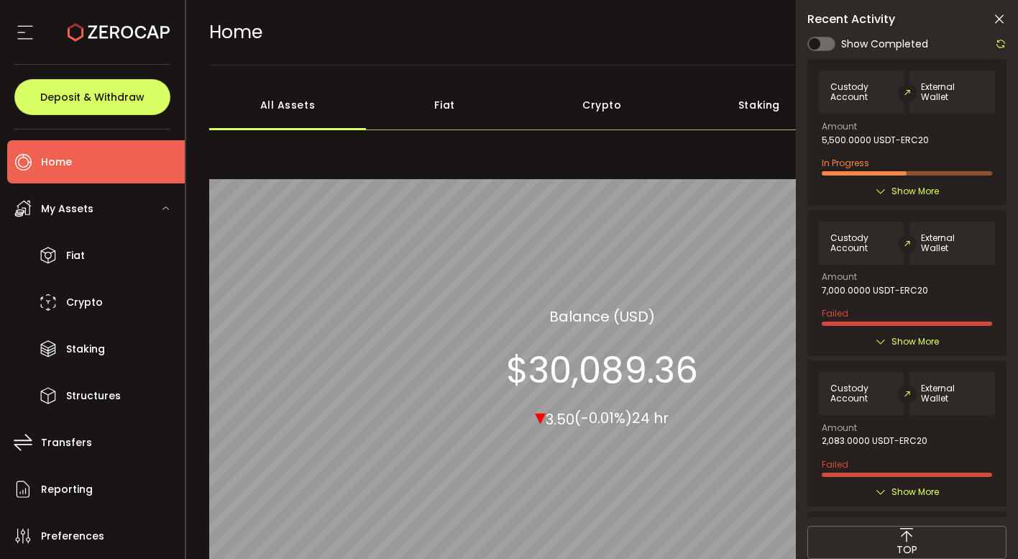
click at [998, 41] on icon at bounding box center [1001, 44] width 12 height 12
click at [897, 193] on div at bounding box center [906, 276] width 199 height 482
click at [897, 190] on span "Show More" at bounding box center [914, 191] width 47 height 14
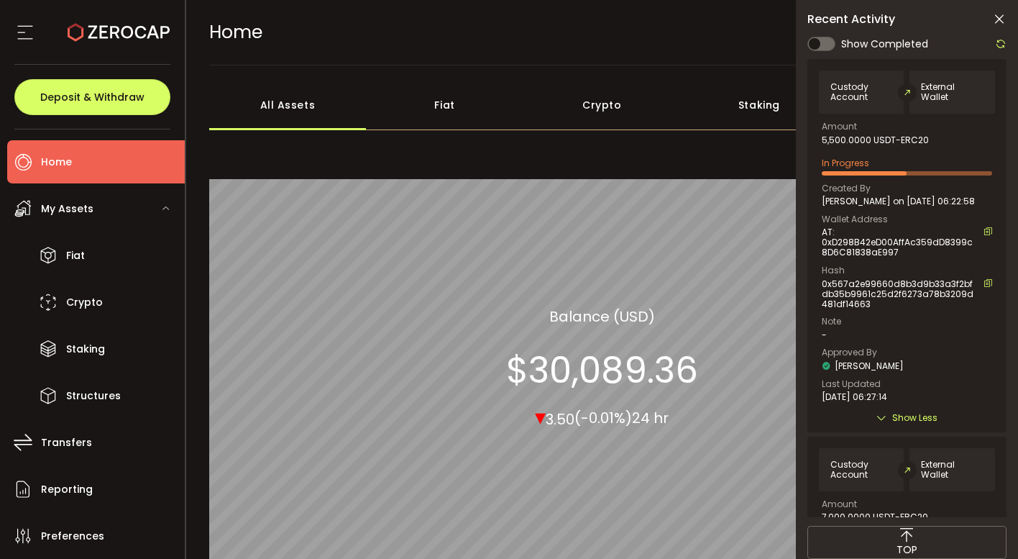
click at [897, 190] on div "Created By Edward Diner on 2025-10-06 06:22:58" at bounding box center [907, 195] width 170 height 23
